Goal: Find specific page/section: Find specific page/section

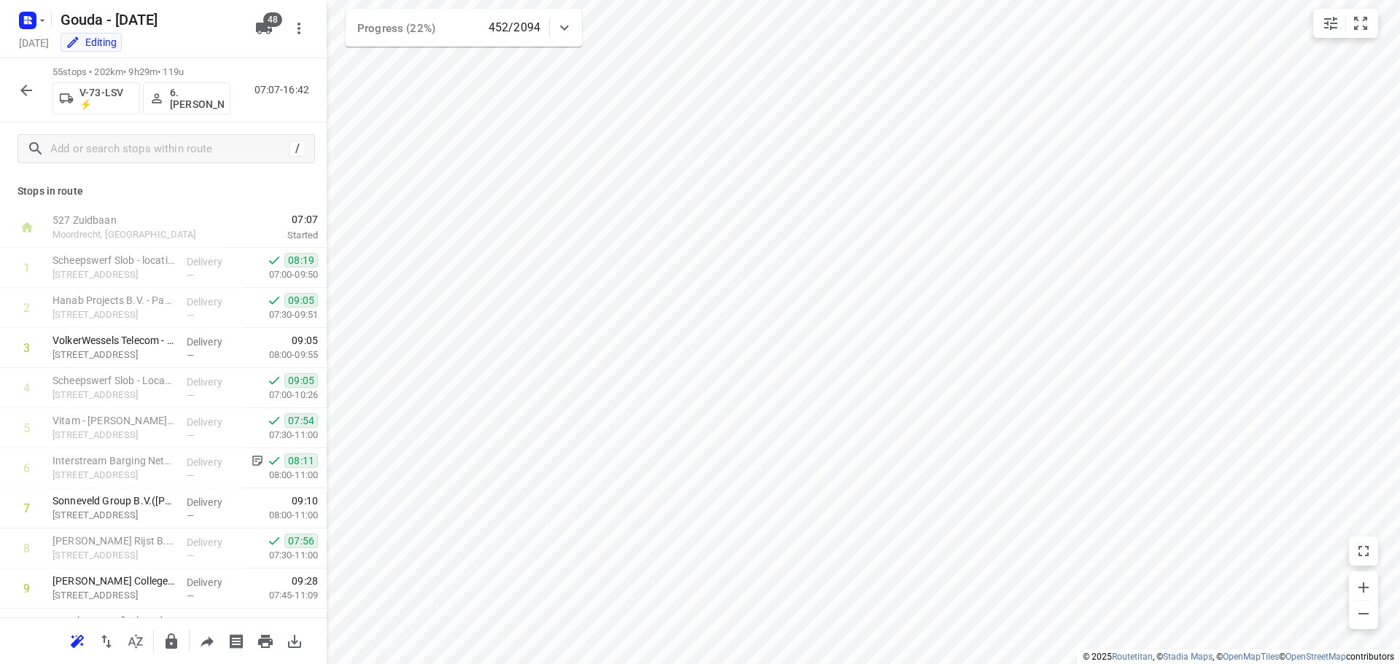
click at [23, 84] on icon "button" at bounding box center [25, 90] width 17 height 17
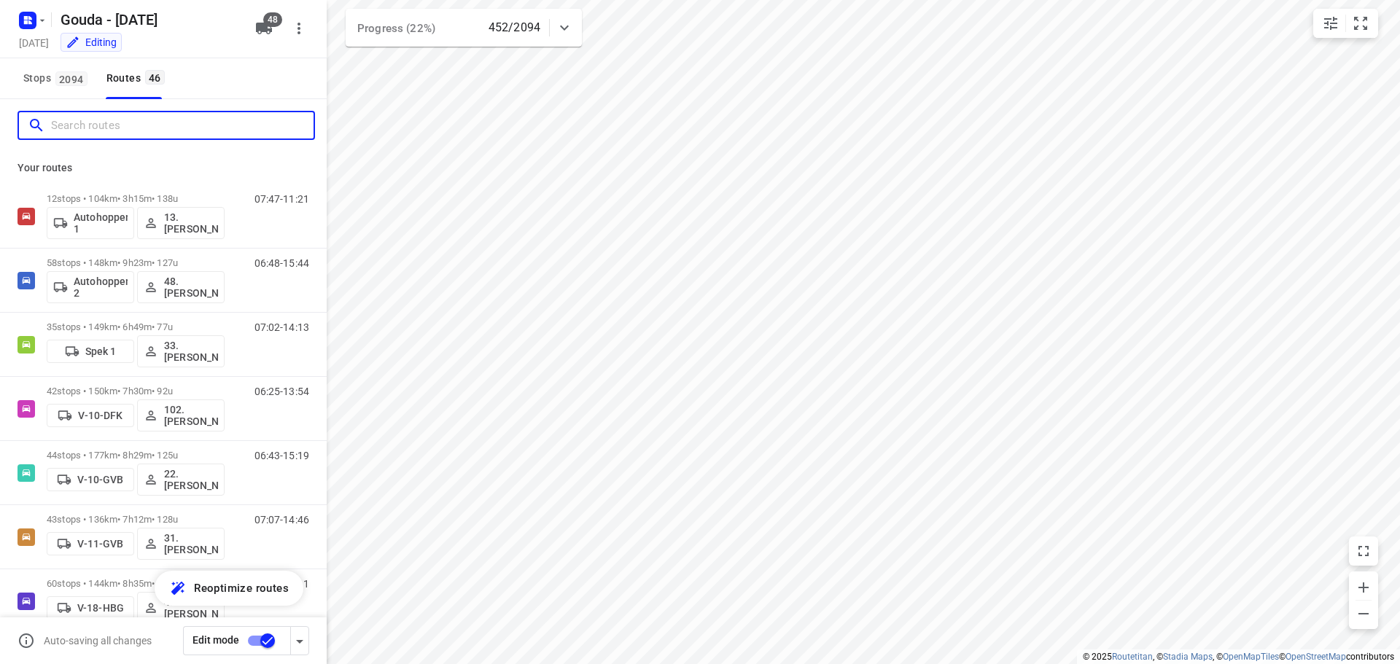
click at [123, 127] on input "Search routes" at bounding box center [182, 125] width 262 height 23
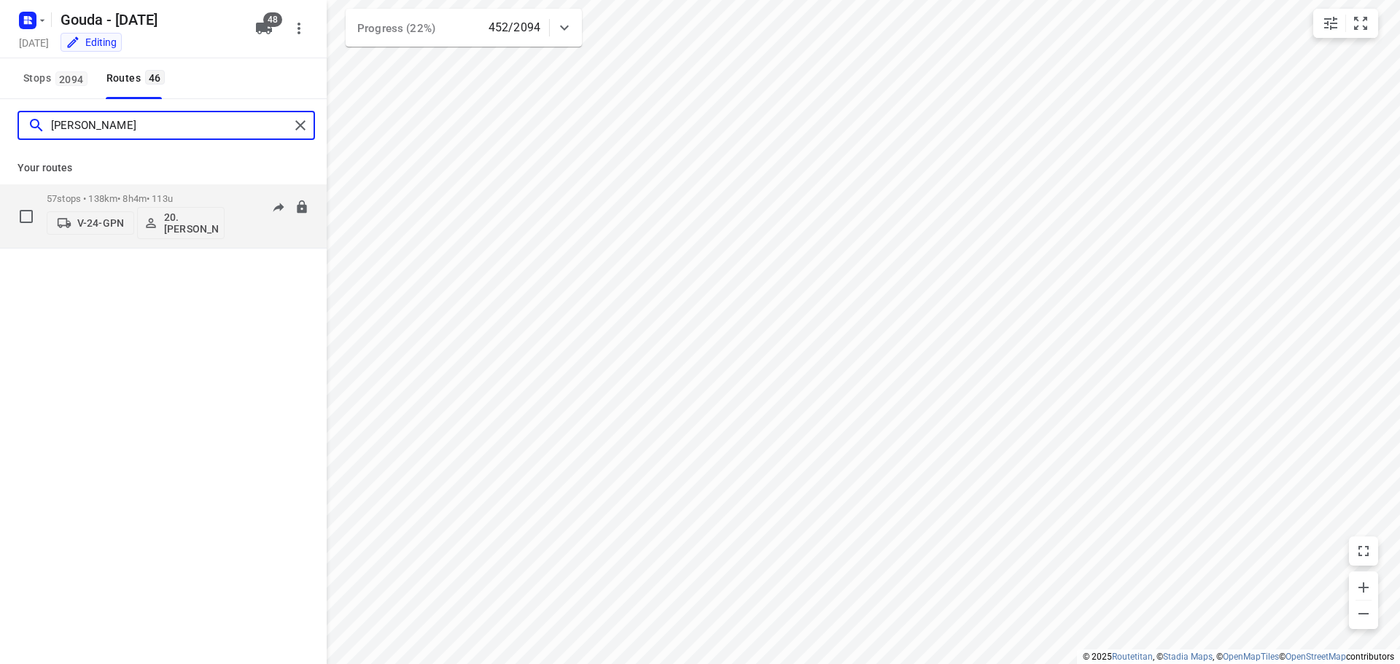
type input "lisa"
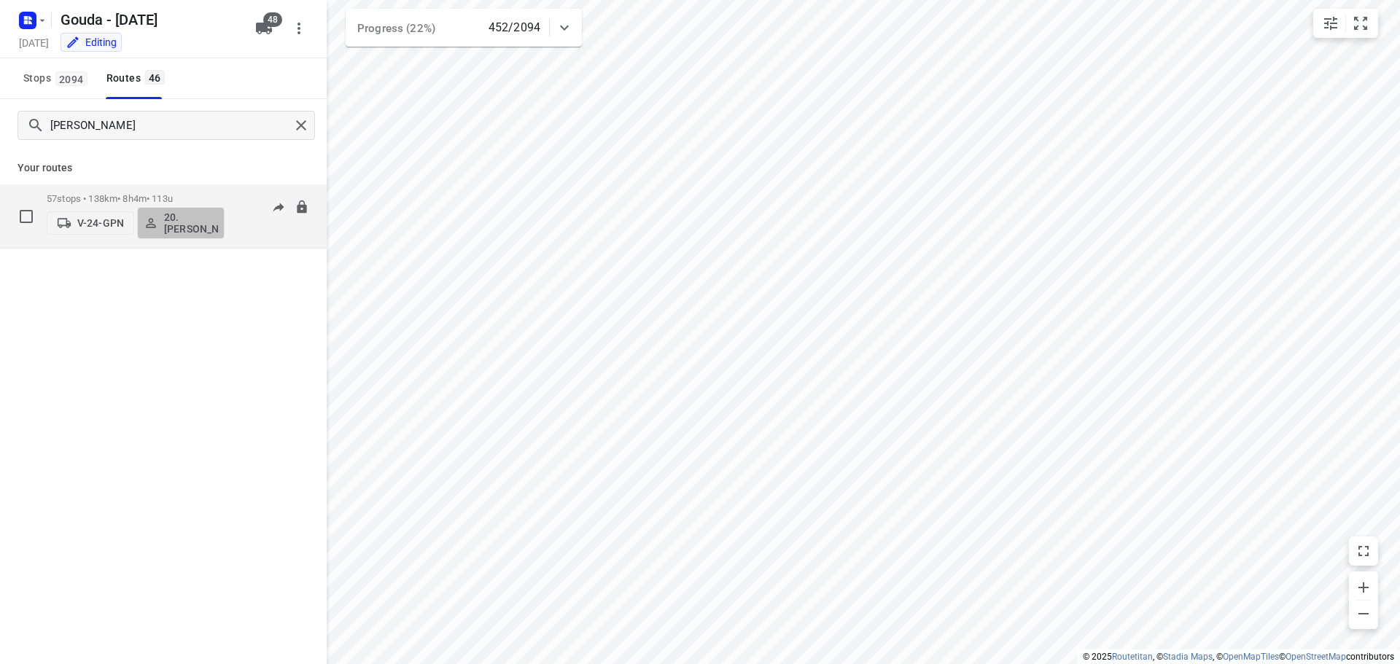
click at [178, 219] on p "20.Lisanne Pouw" at bounding box center [191, 222] width 54 height 23
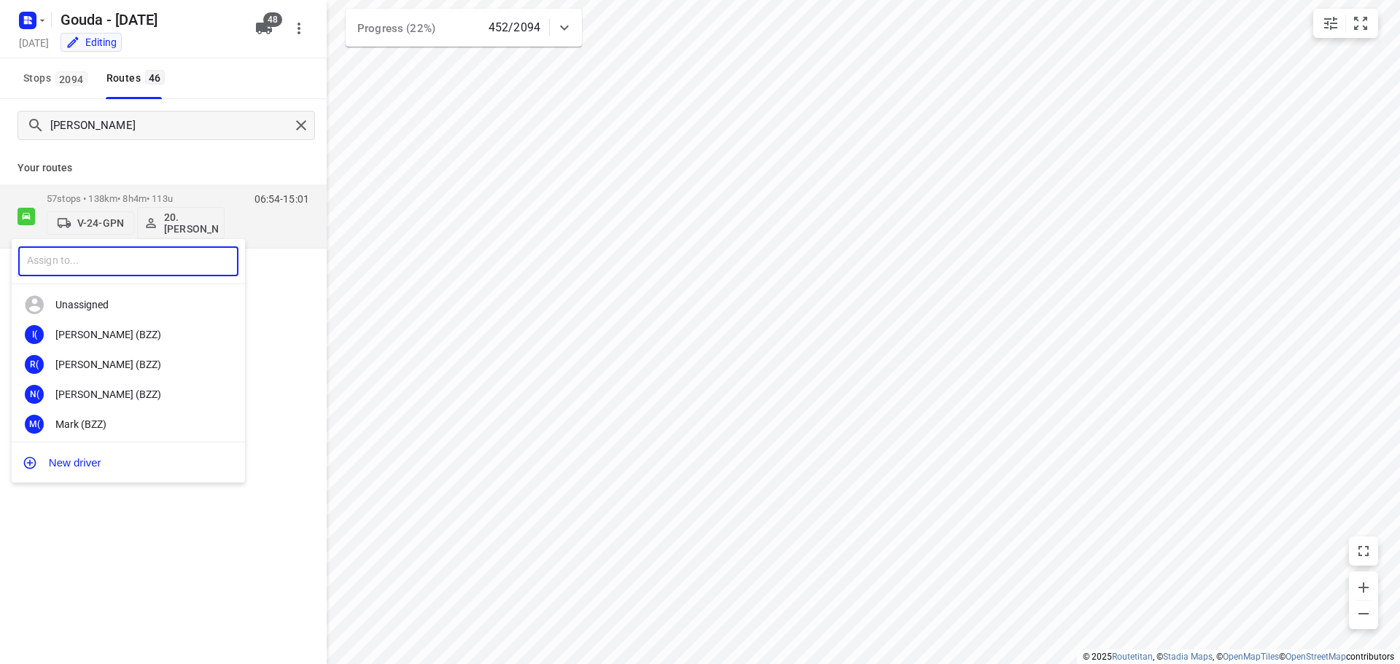
click at [133, 260] on input "text" at bounding box center [128, 261] width 220 height 30
type input "pim"
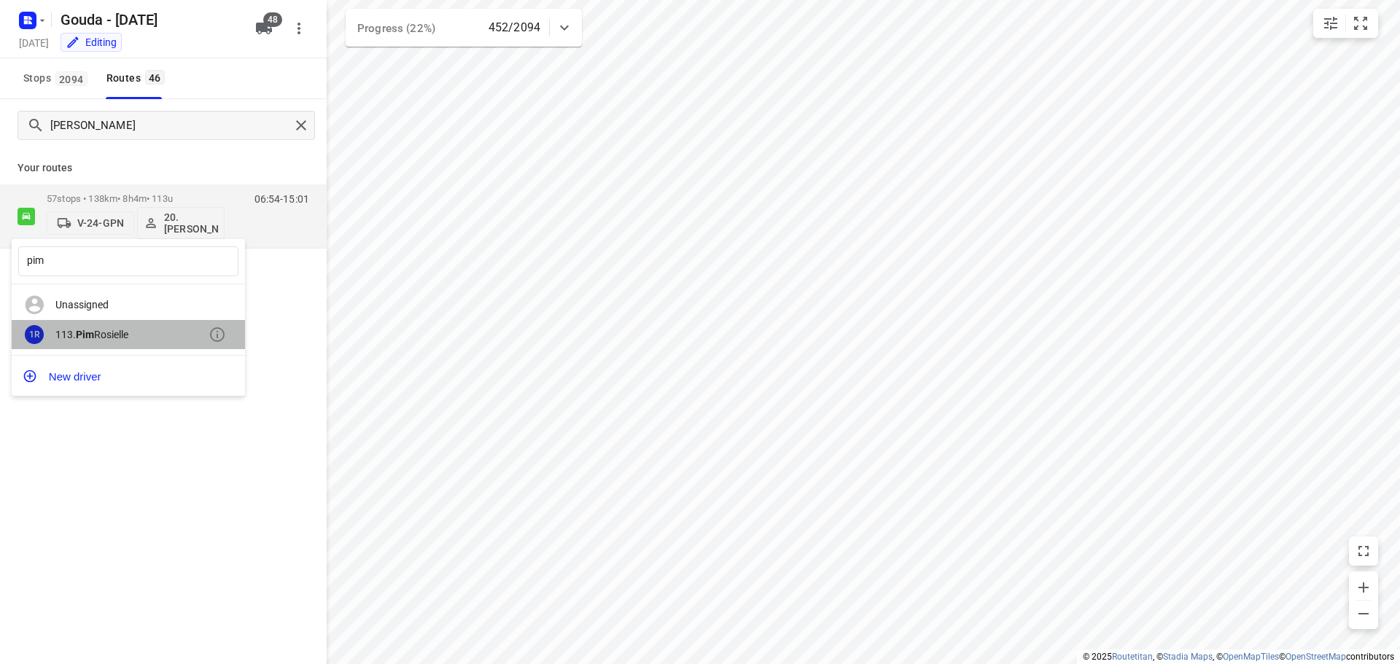
click at [106, 336] on div "113. Pim Rosielle" at bounding box center [131, 335] width 153 height 12
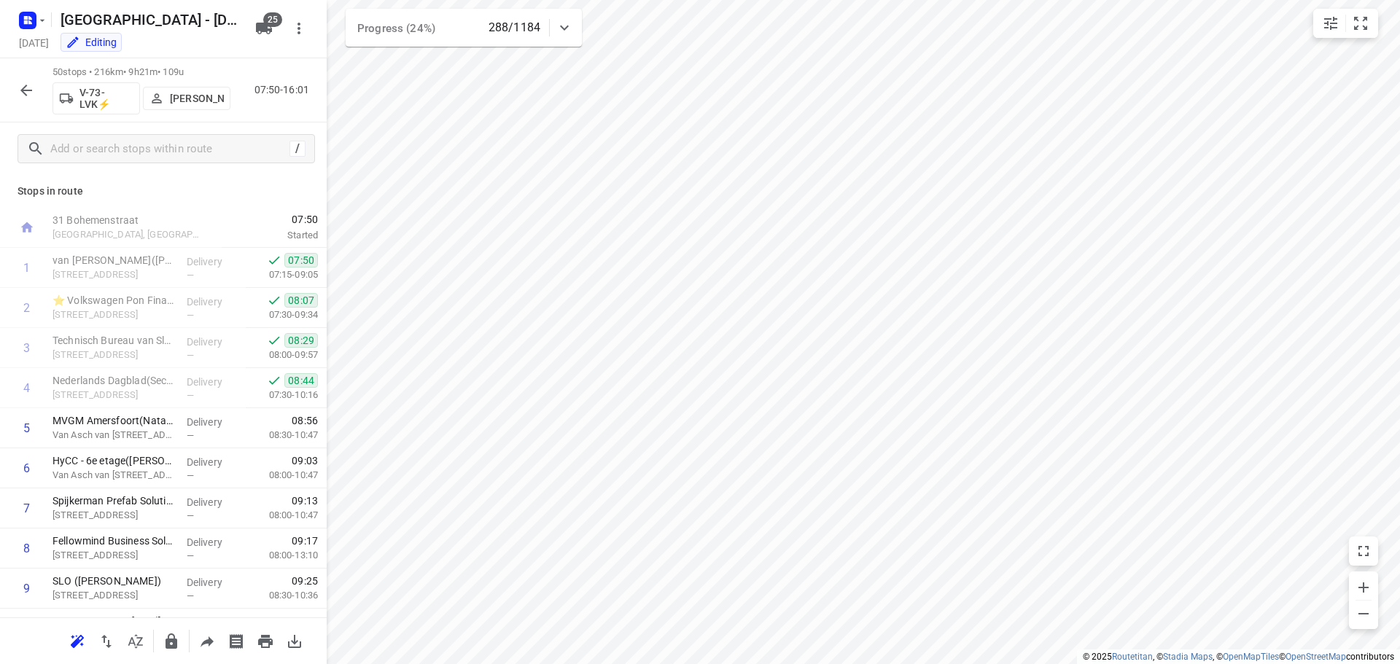
scroll to position [510, 0]
